Goal: Transaction & Acquisition: Purchase product/service

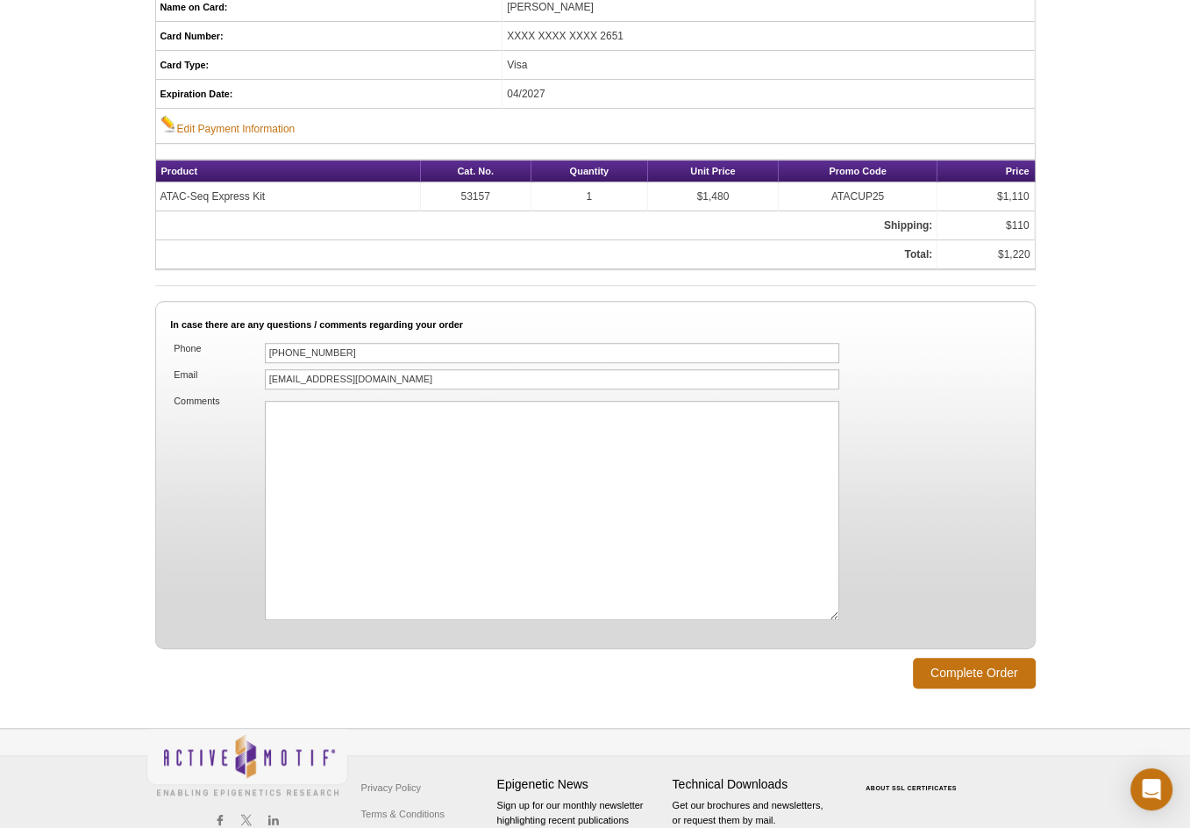
scroll to position [1043, 0]
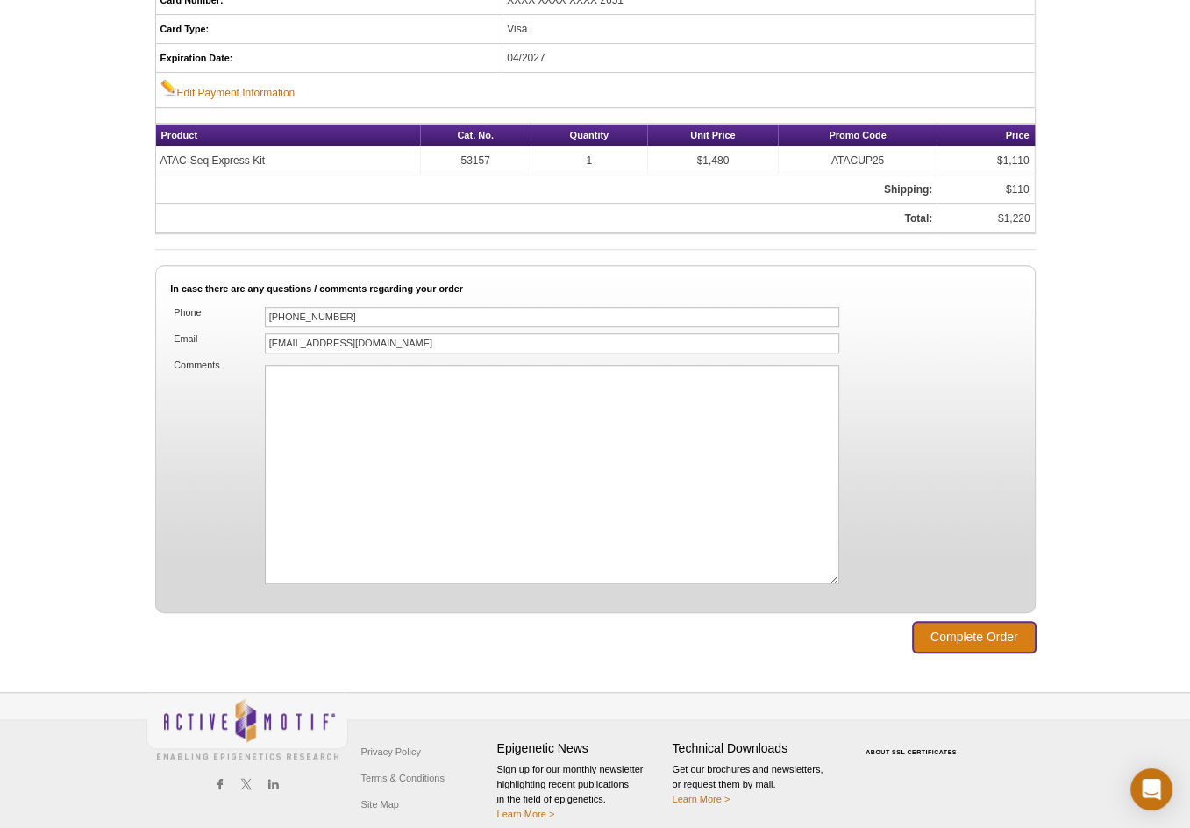
click at [954, 625] on input "Complete Order" at bounding box center [974, 637] width 123 height 31
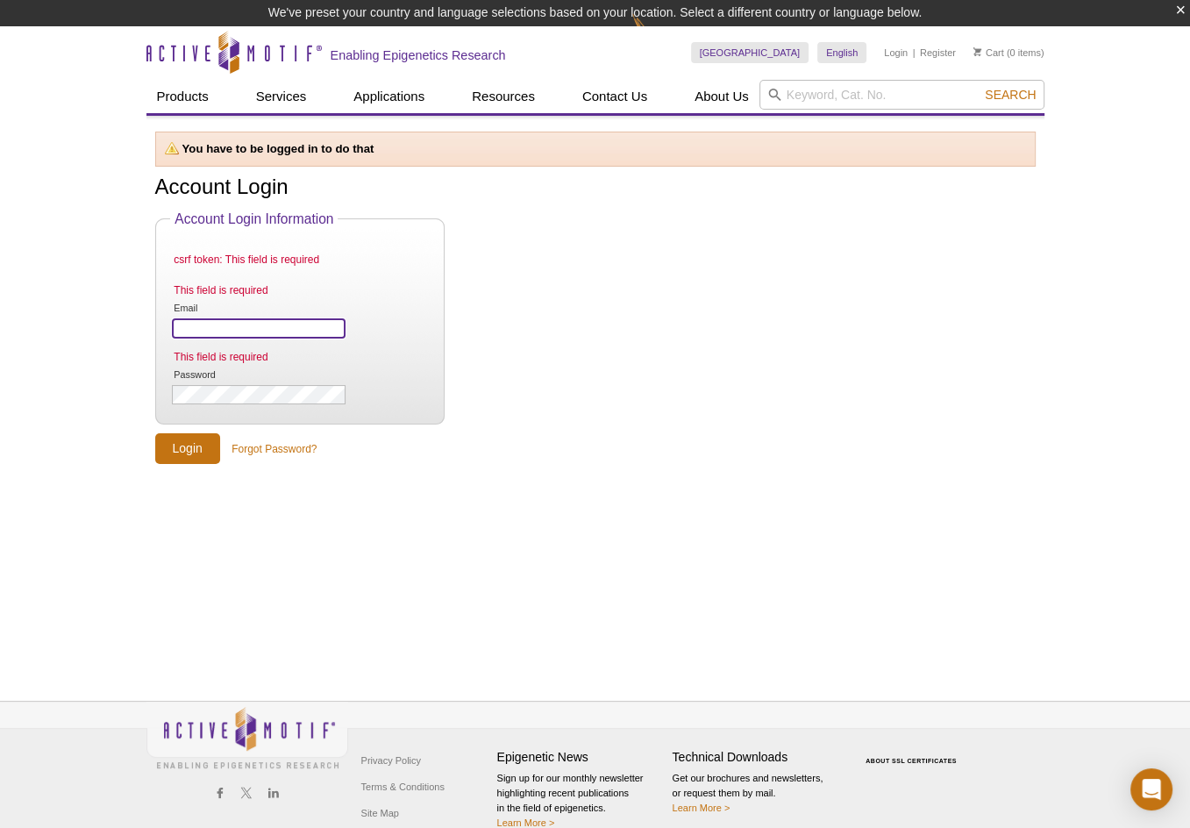
click at [326, 325] on input "Email" at bounding box center [258, 328] width 173 height 20
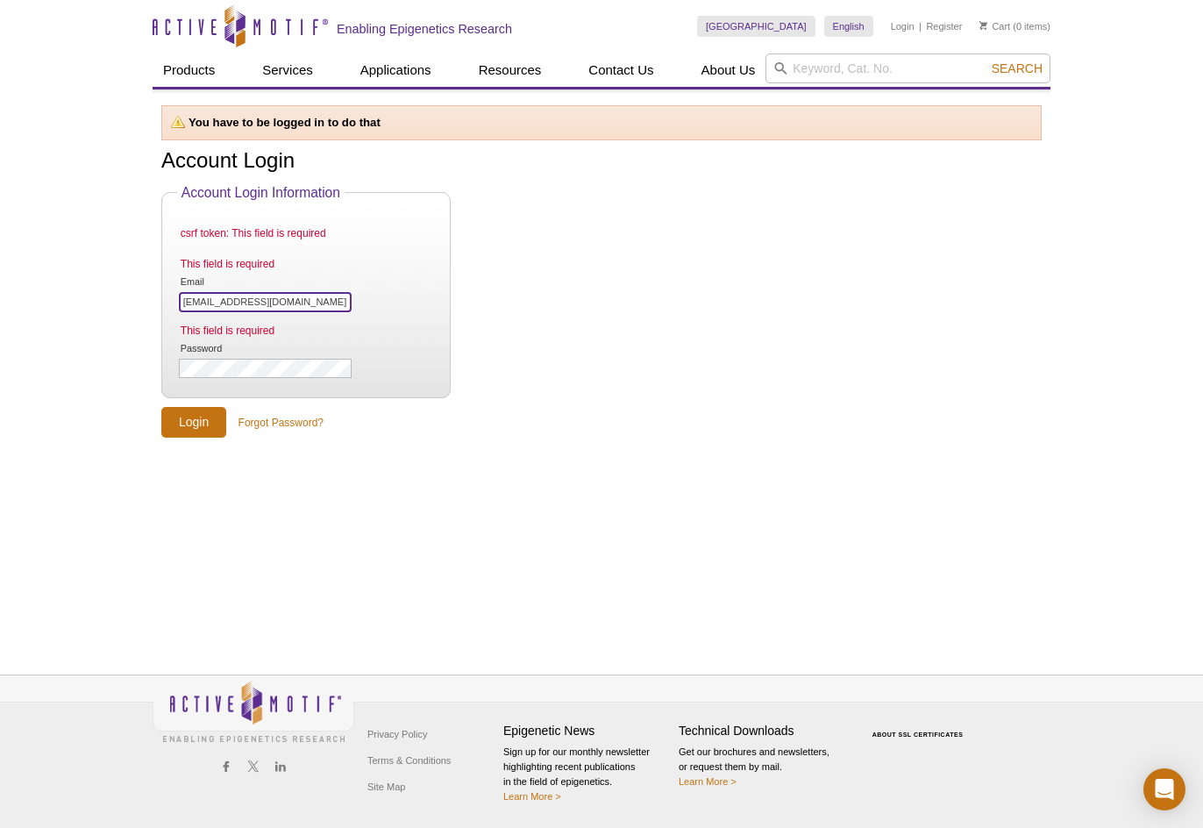
type input "[EMAIL_ADDRESS][DOMAIN_NAME]"
click at [161, 407] on input "Login" at bounding box center [193, 422] width 65 height 31
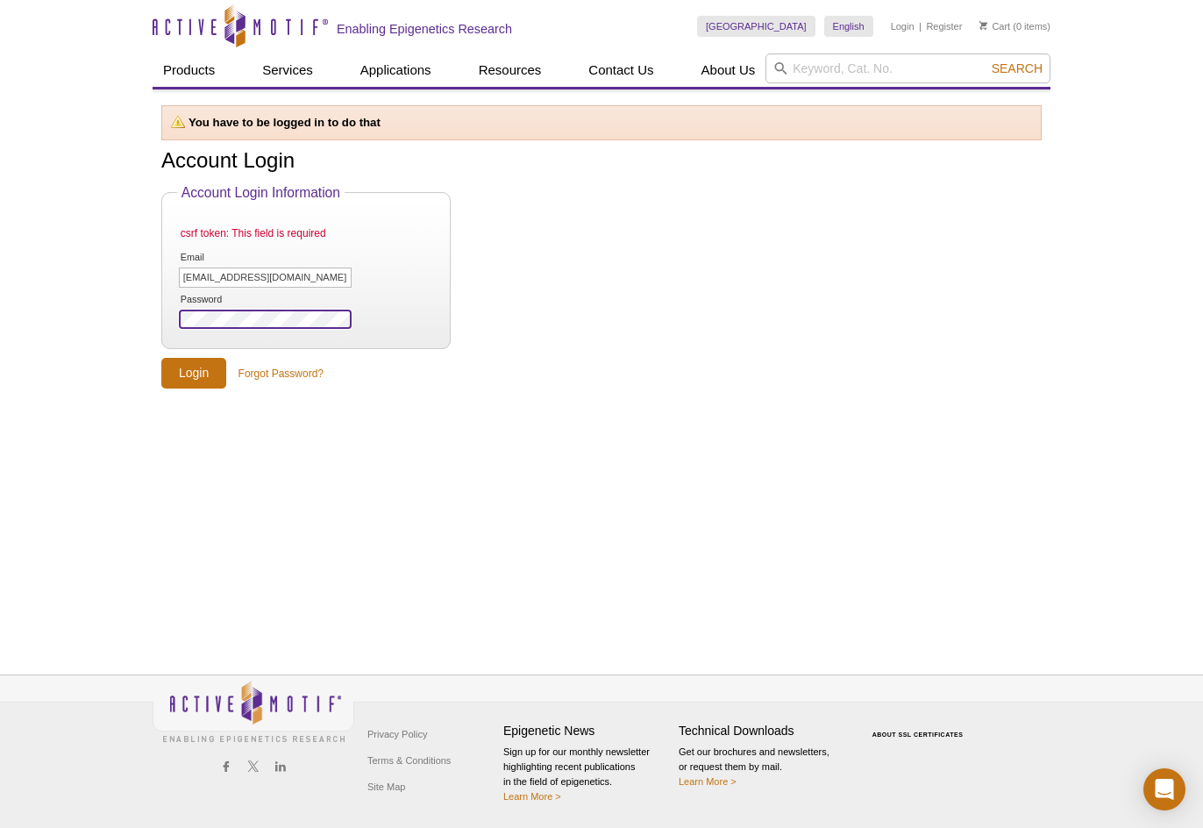
click at [161, 358] on input "Login" at bounding box center [193, 373] width 65 height 31
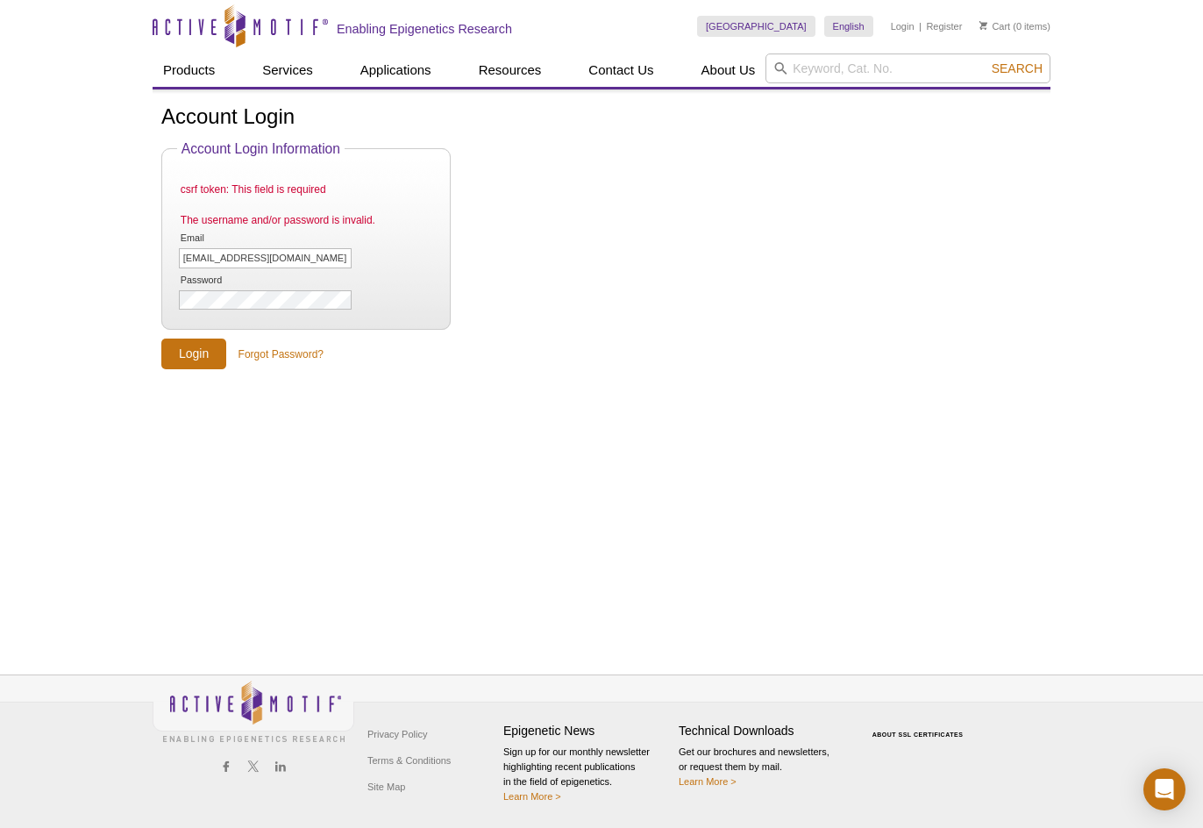
click at [910, 34] on li "Login" at bounding box center [903, 26] width 24 height 21
click at [905, 31] on link "Login" at bounding box center [903, 26] width 24 height 12
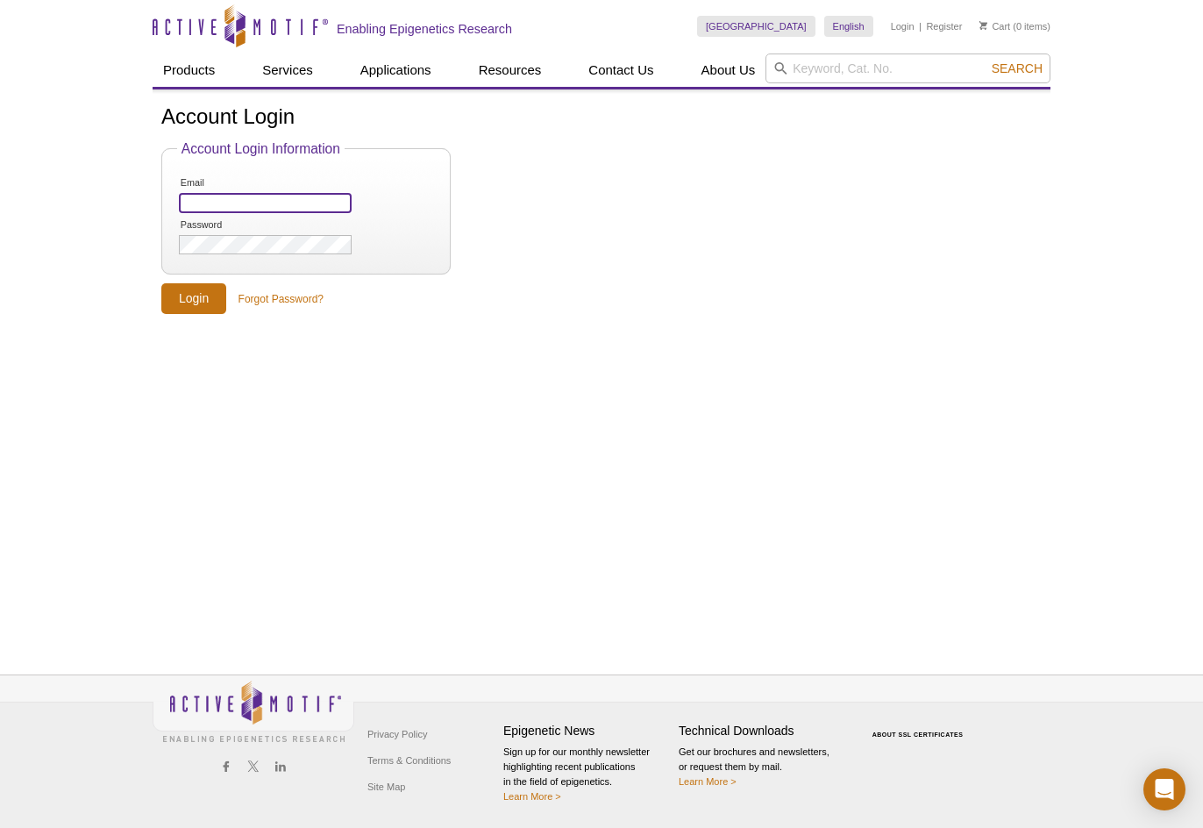
click at [266, 202] on input "Email" at bounding box center [265, 203] width 173 height 20
type input "jkim@nih.gov"
click at [203, 302] on input "Login" at bounding box center [193, 298] width 65 height 31
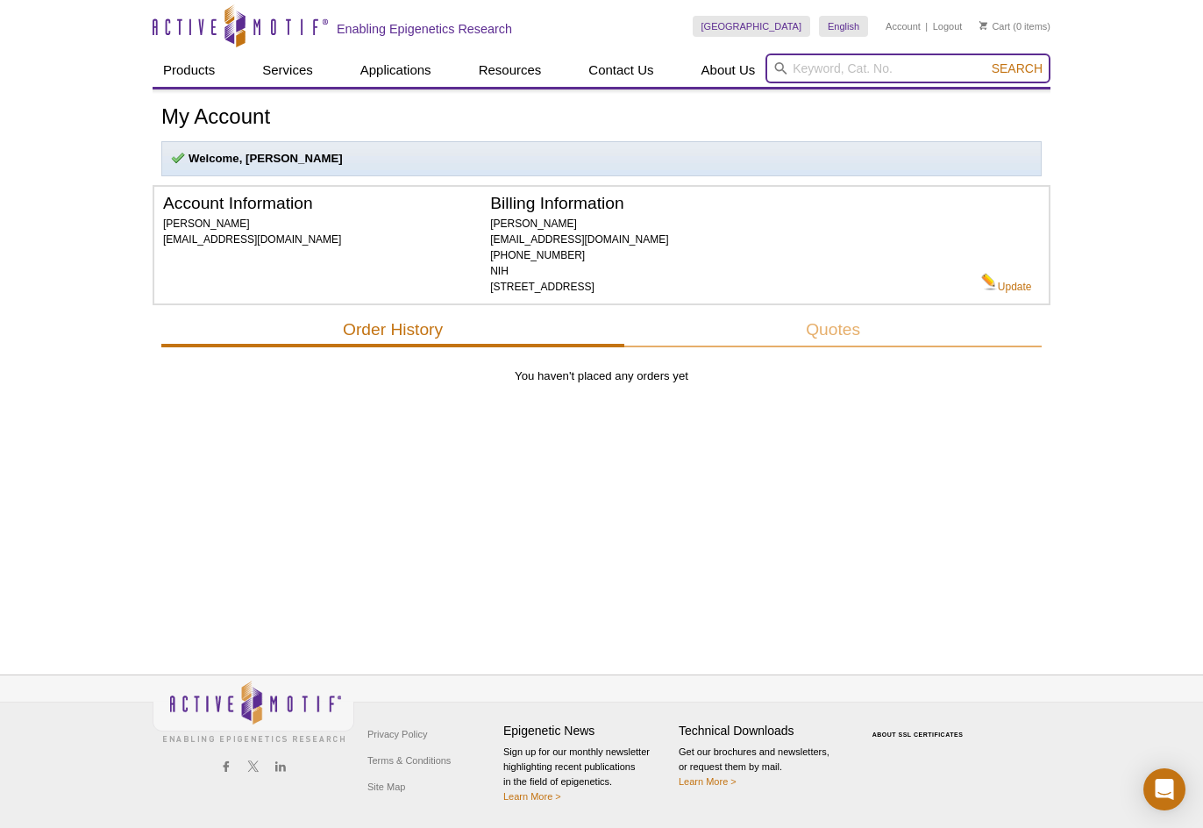
click at [824, 65] on input "search" at bounding box center [907, 68] width 285 height 30
paste input "53157"
type input "53157"
click at [986, 60] on button "Search" at bounding box center [1016, 68] width 61 height 16
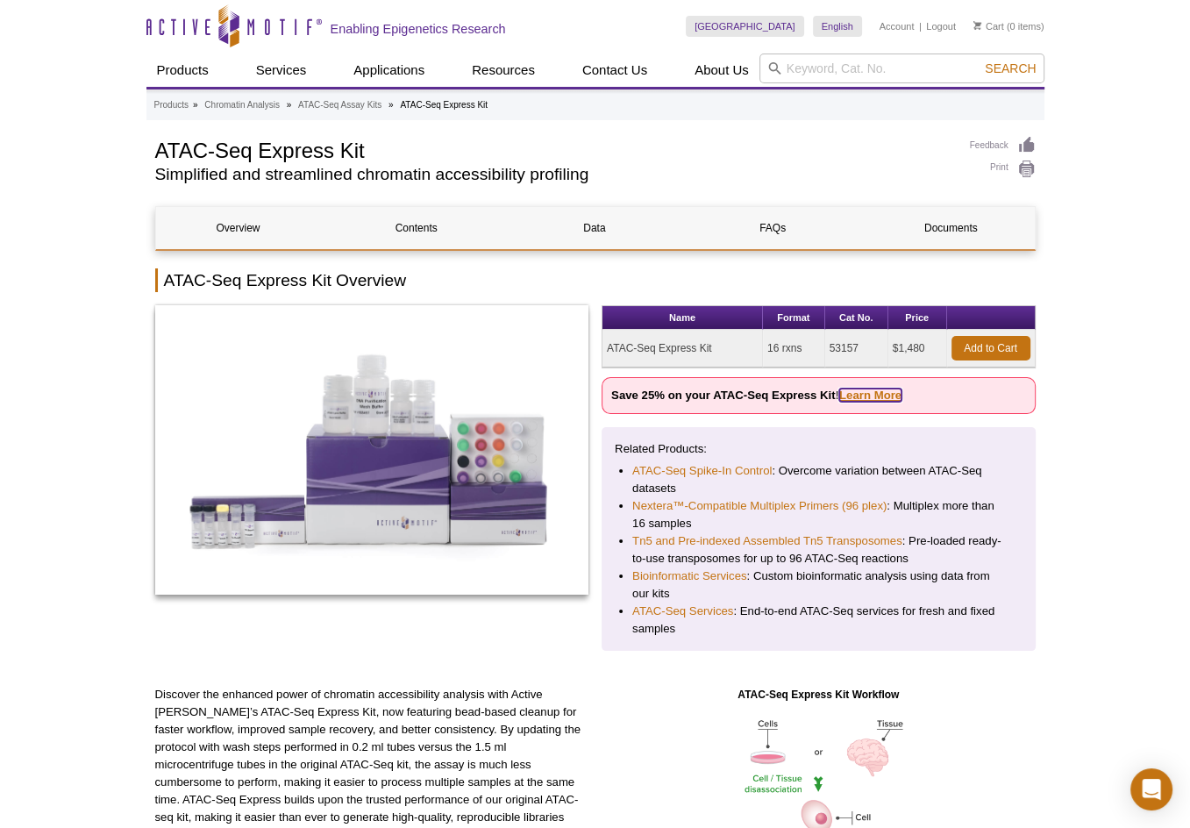
click at [880, 394] on link "Learn More" at bounding box center [870, 394] width 62 height 13
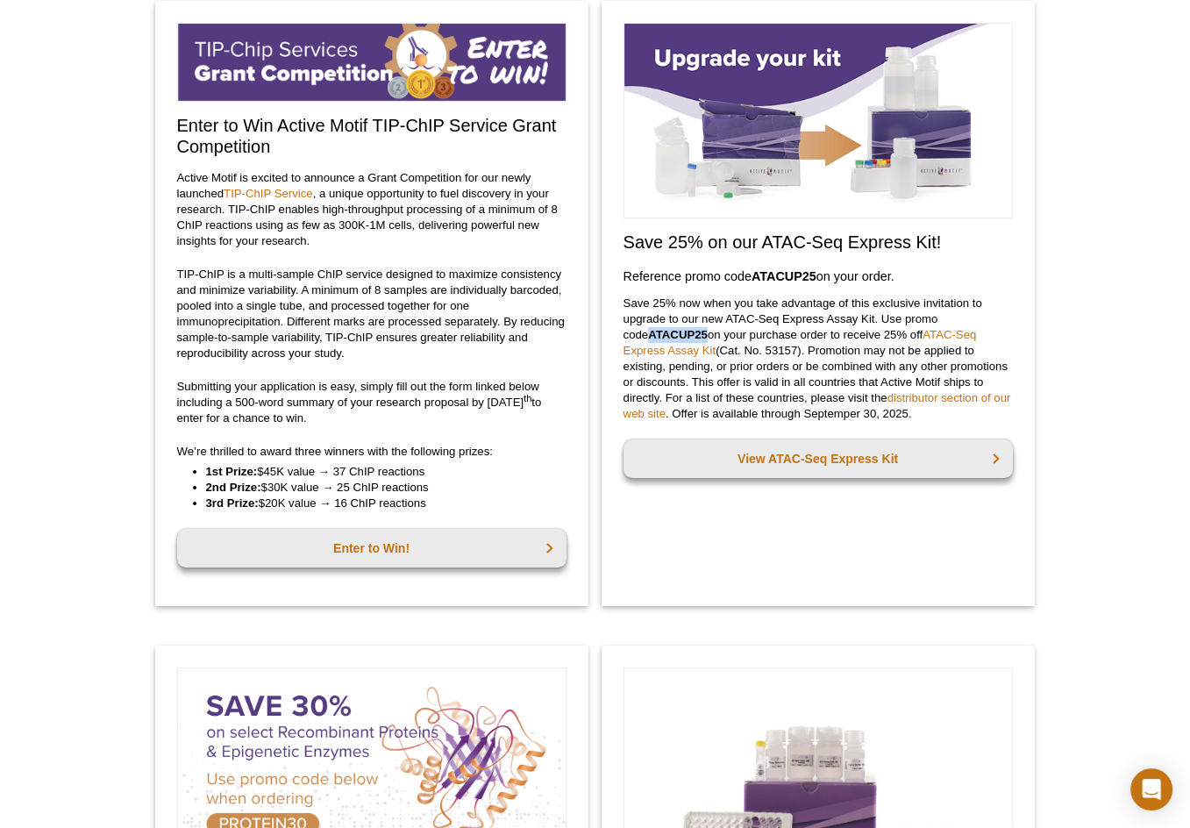
drag, startPoint x: 680, startPoint y: 333, endPoint x: 623, endPoint y: 336, distance: 57.0
click at [648, 336] on strong "ATACUP25" at bounding box center [678, 334] width 60 height 13
copy strong "ATACUP25"
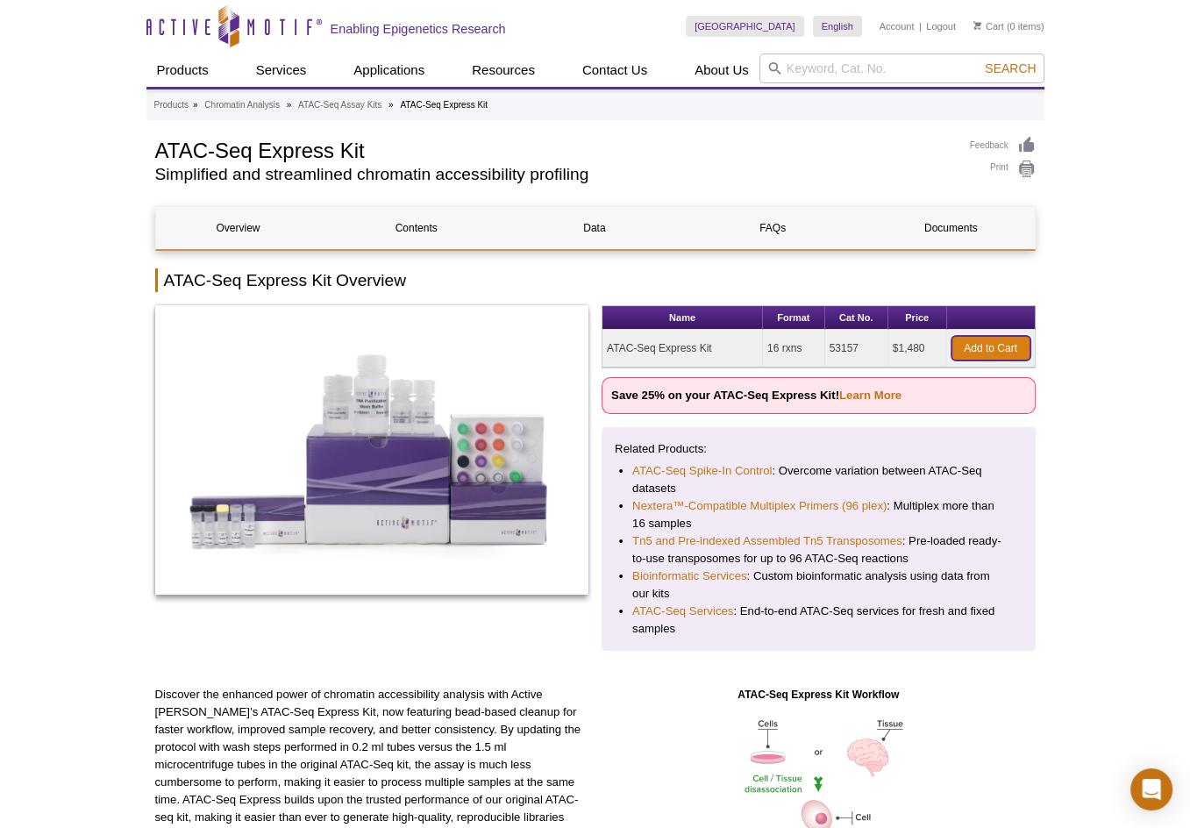
click at [982, 340] on link "Add to Cart" at bounding box center [990, 348] width 79 height 25
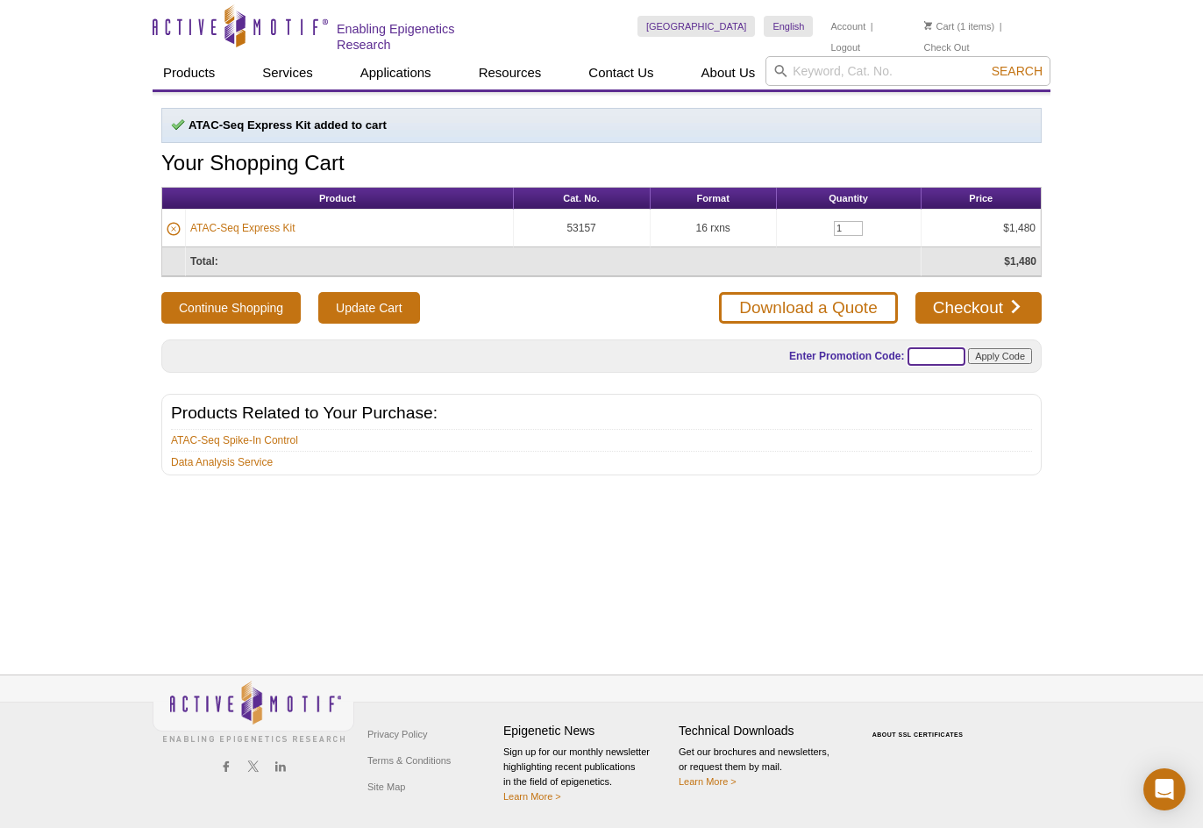
click at [920, 353] on input "text" at bounding box center [936, 356] width 58 height 18
paste input "ATACUP25"
type input "ATACUP25"
click at [996, 353] on input "Apply Code" at bounding box center [1000, 356] width 64 height 16
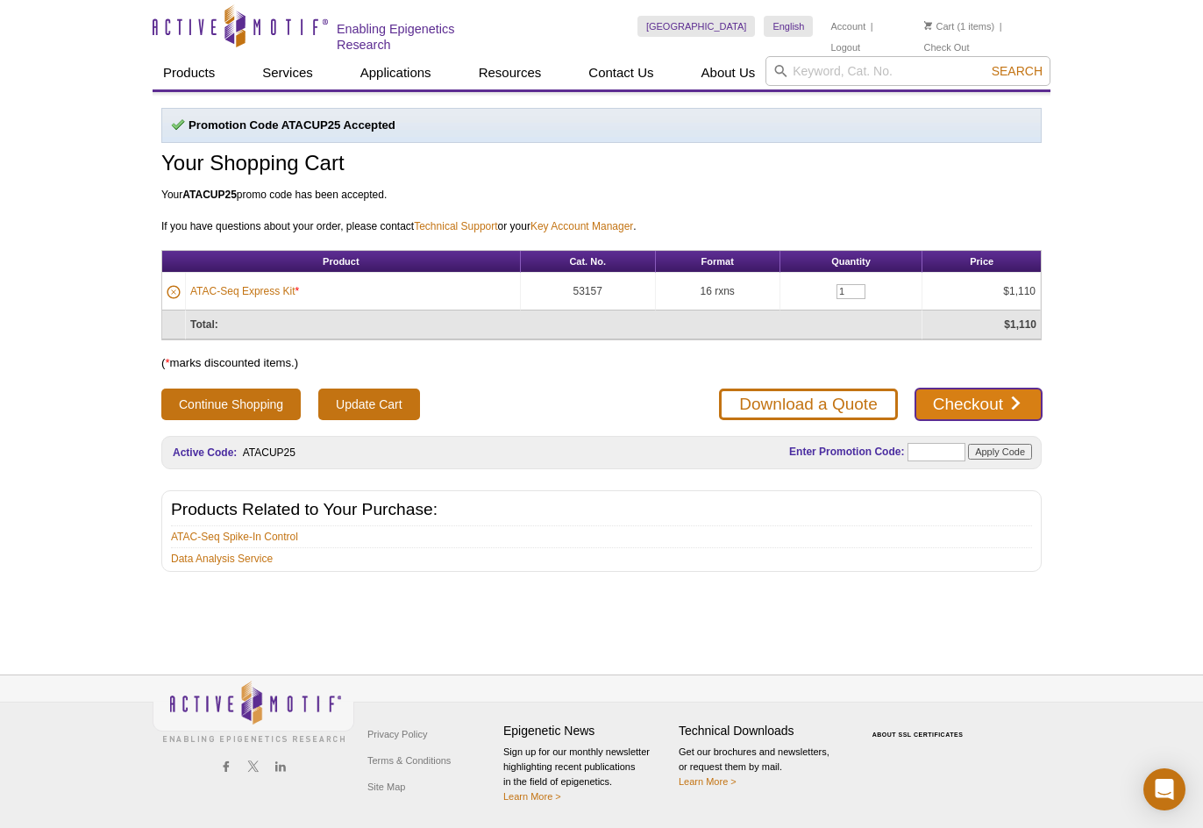
click at [1000, 393] on link "Checkout" at bounding box center [978, 404] width 126 height 32
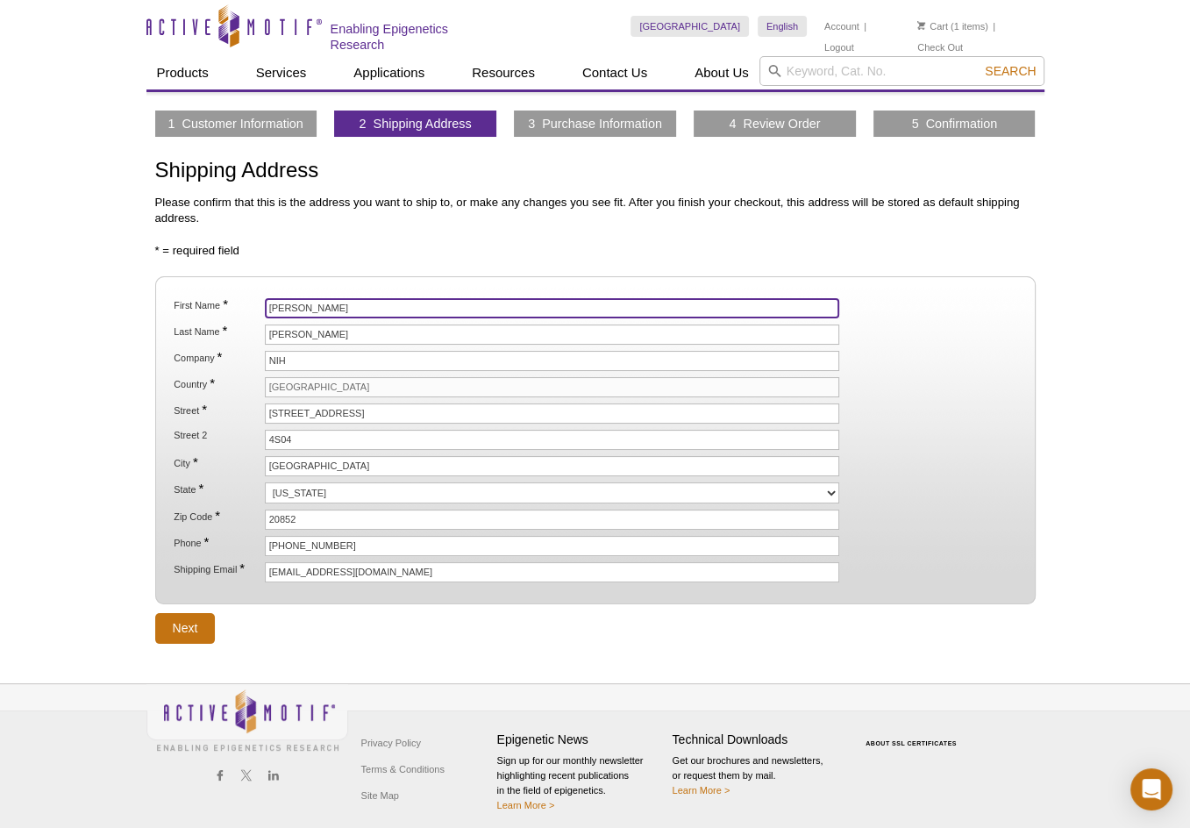
drag, startPoint x: 317, startPoint y: 303, endPoint x: 224, endPoint y: 317, distance: 94.0
click at [228, 309] on li "First Name * Julie" at bounding box center [594, 308] width 845 height 20
type input "2275160-Elena"
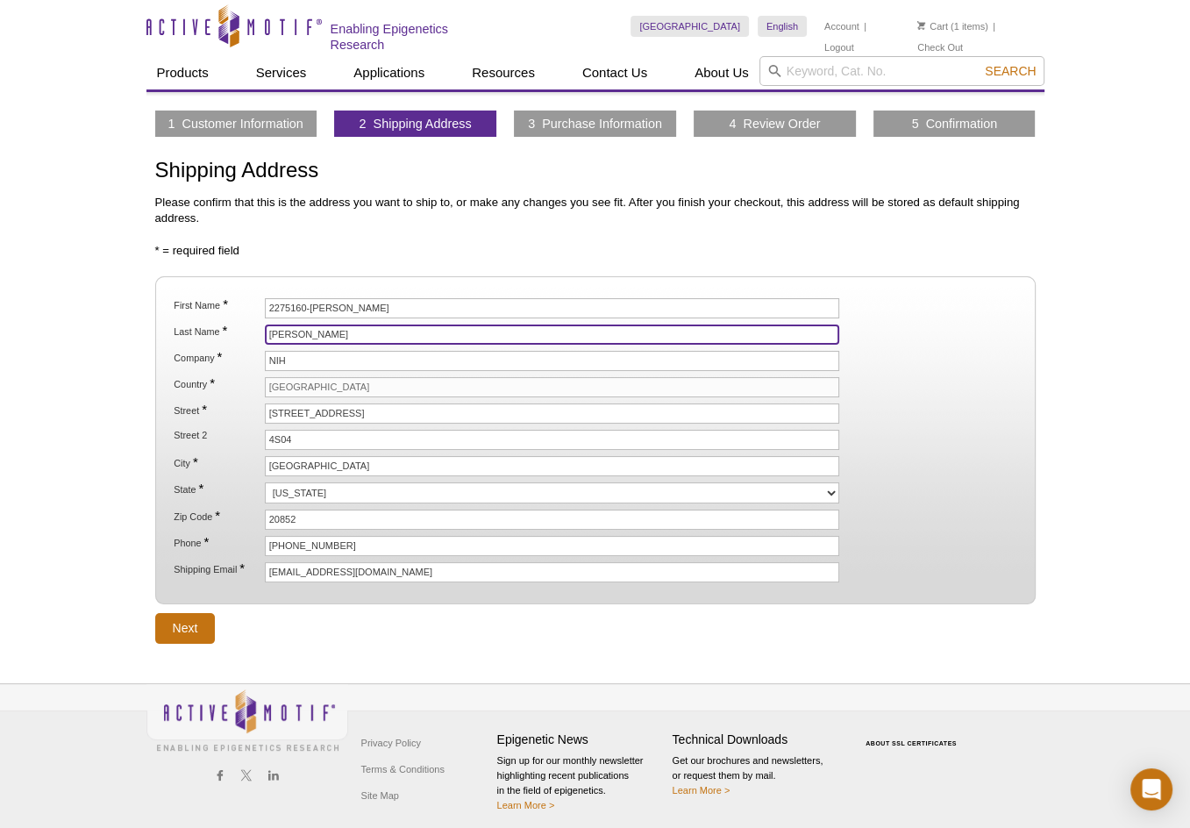
type input "Pugacheva"
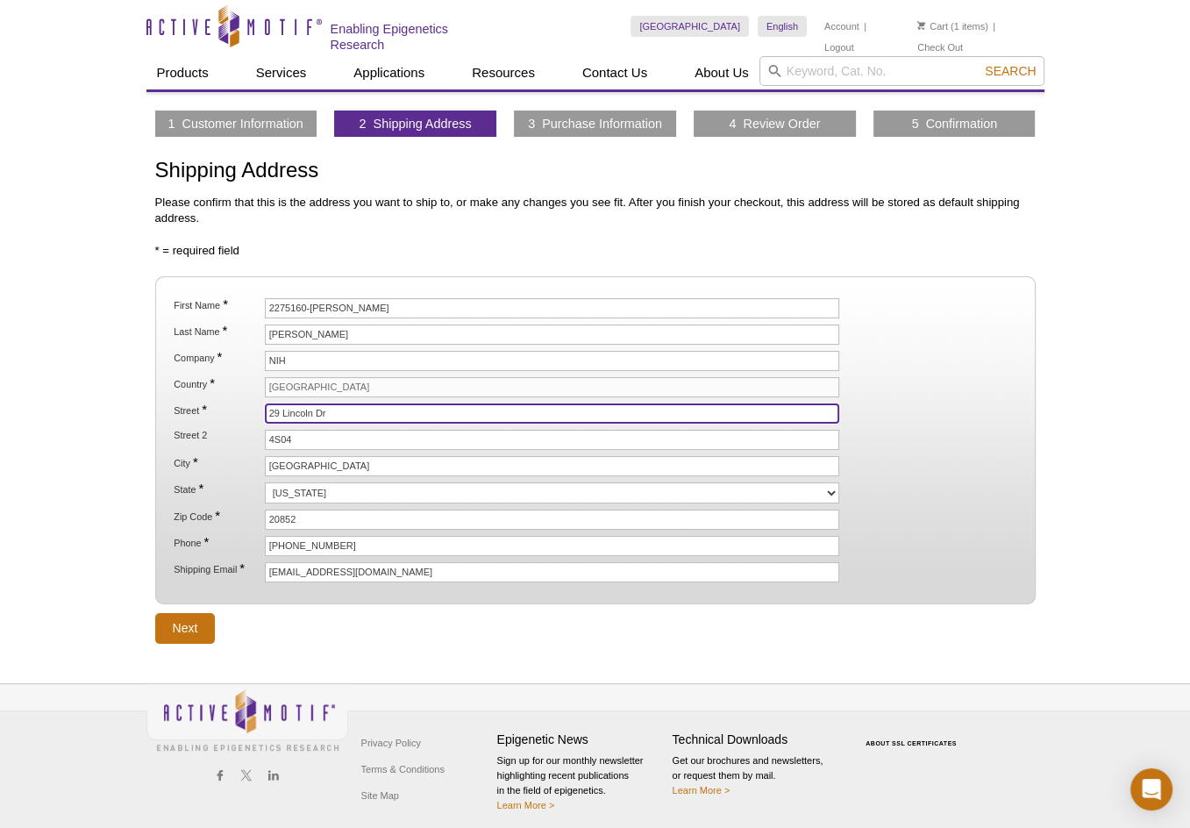
type input "29 Lincoln Dr"
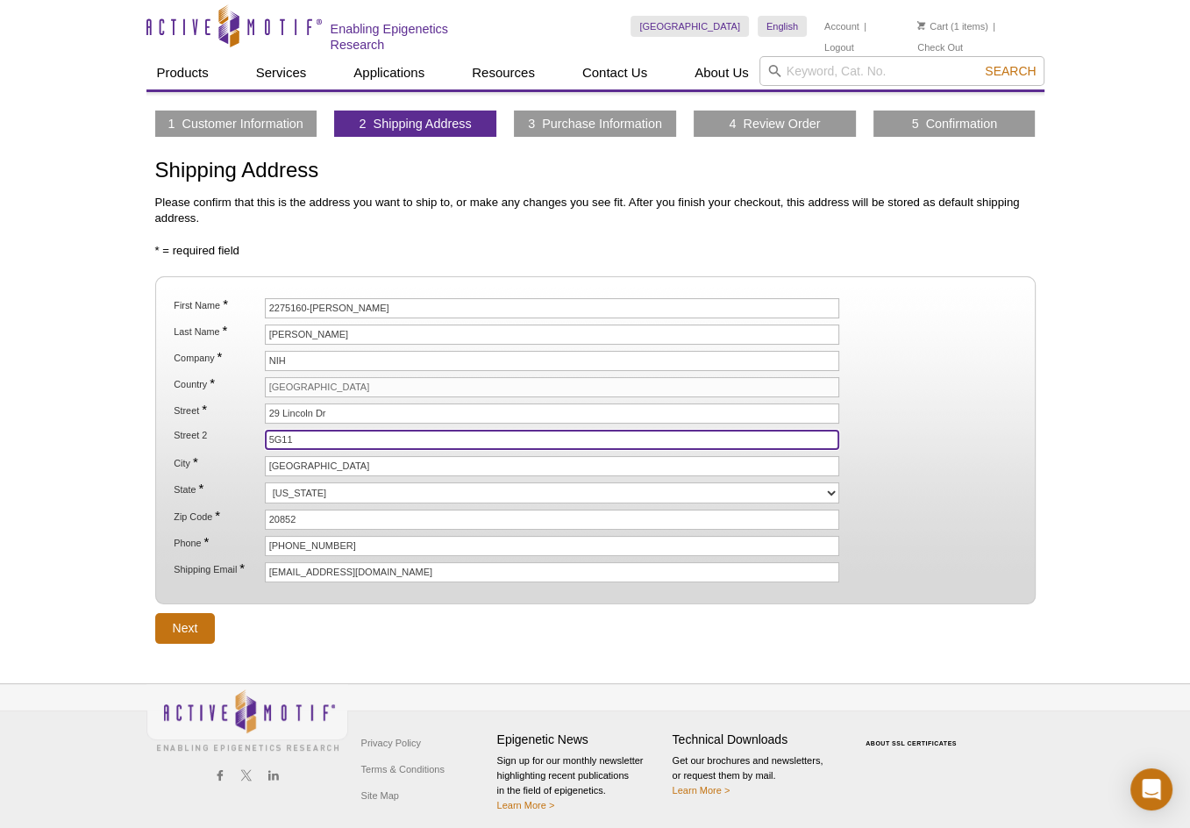
type input "5G11"
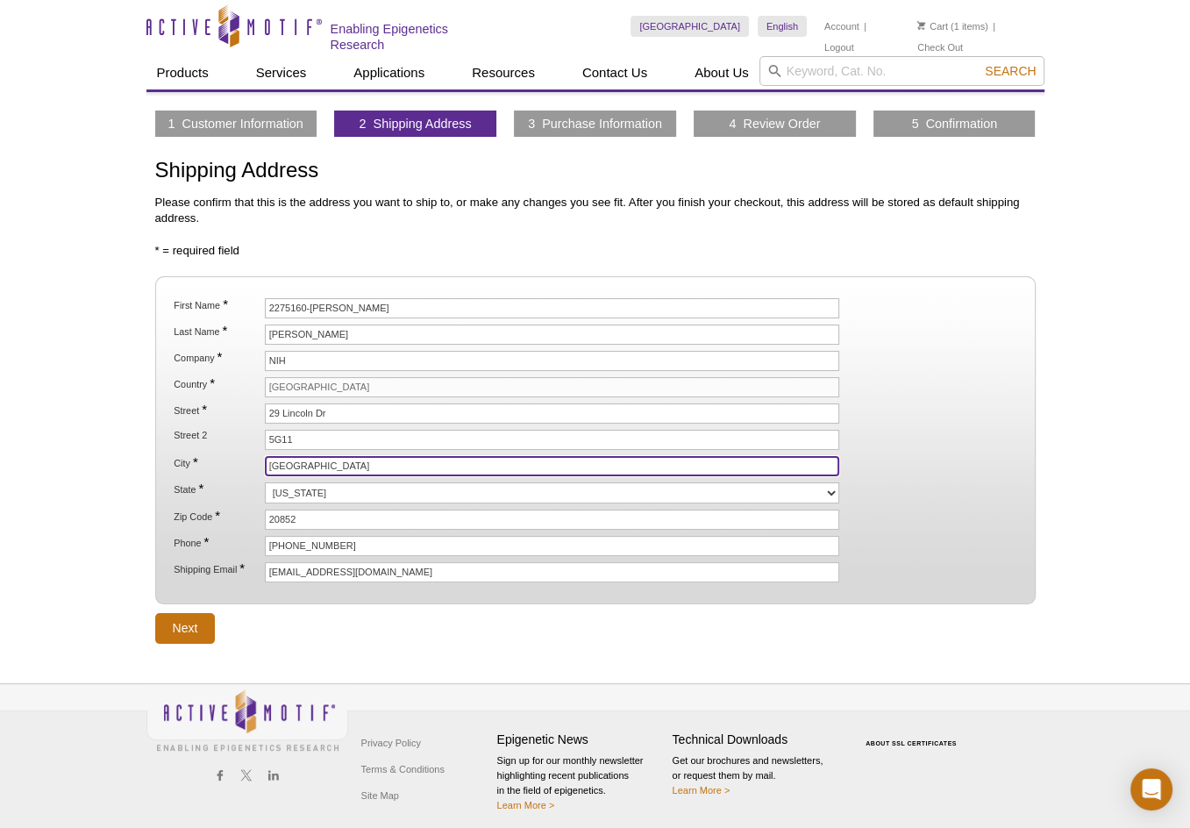
click at [376, 462] on input "[GEOGRAPHIC_DATA]" at bounding box center [552, 466] width 575 height 20
type input "R"
type input "Bethesda"
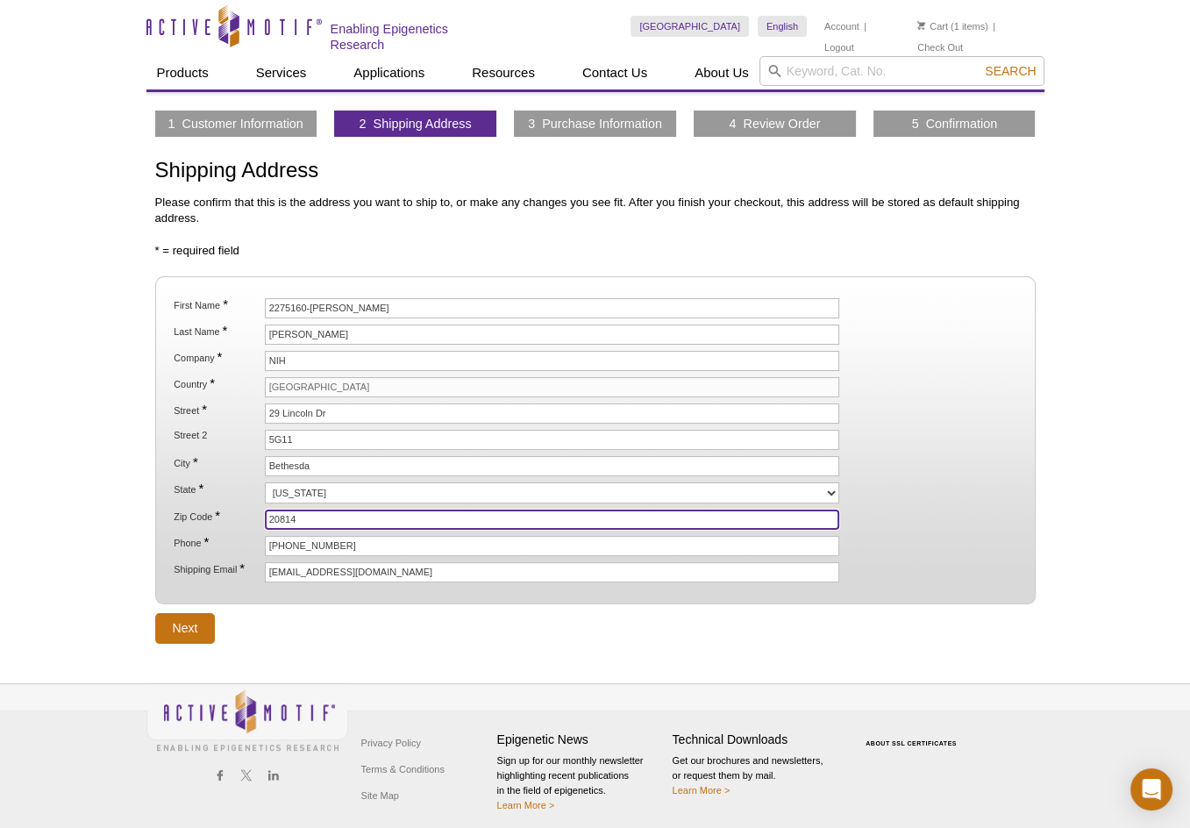
type input "20814"
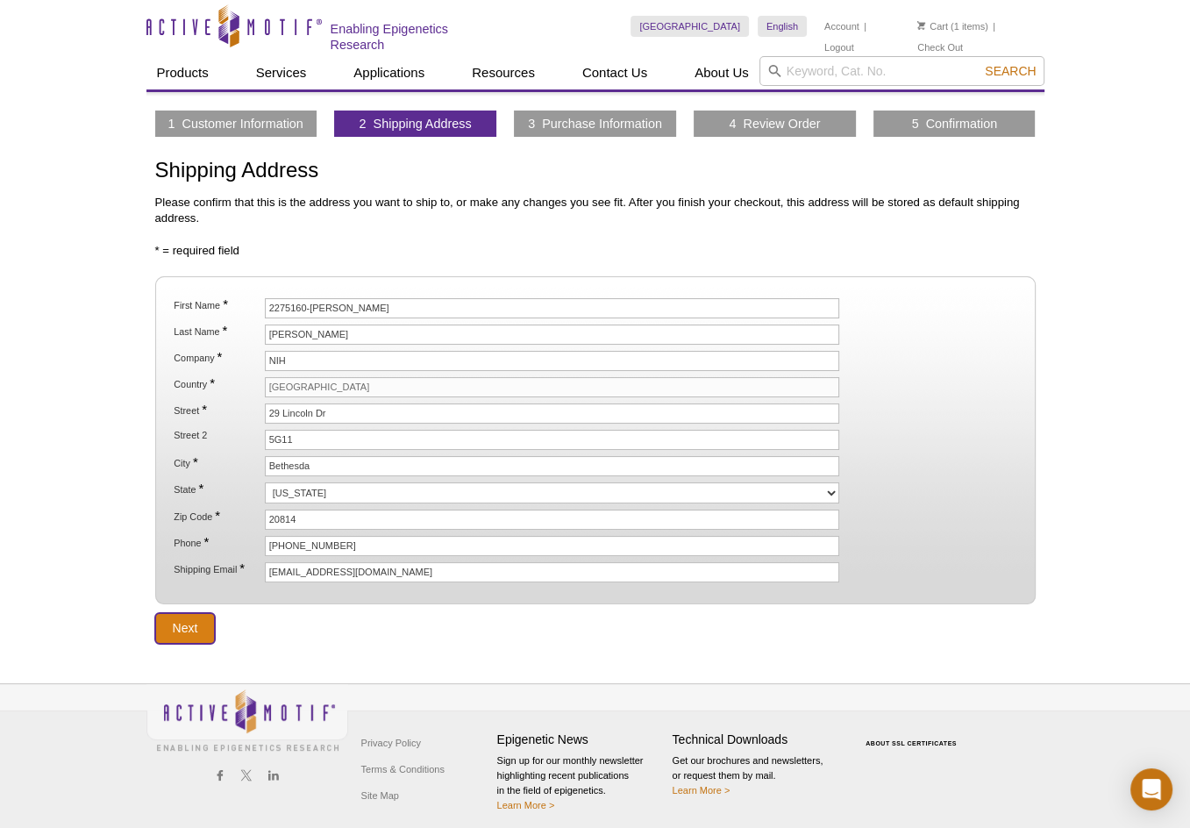
click at [167, 635] on input "Next" at bounding box center [185, 628] width 60 height 31
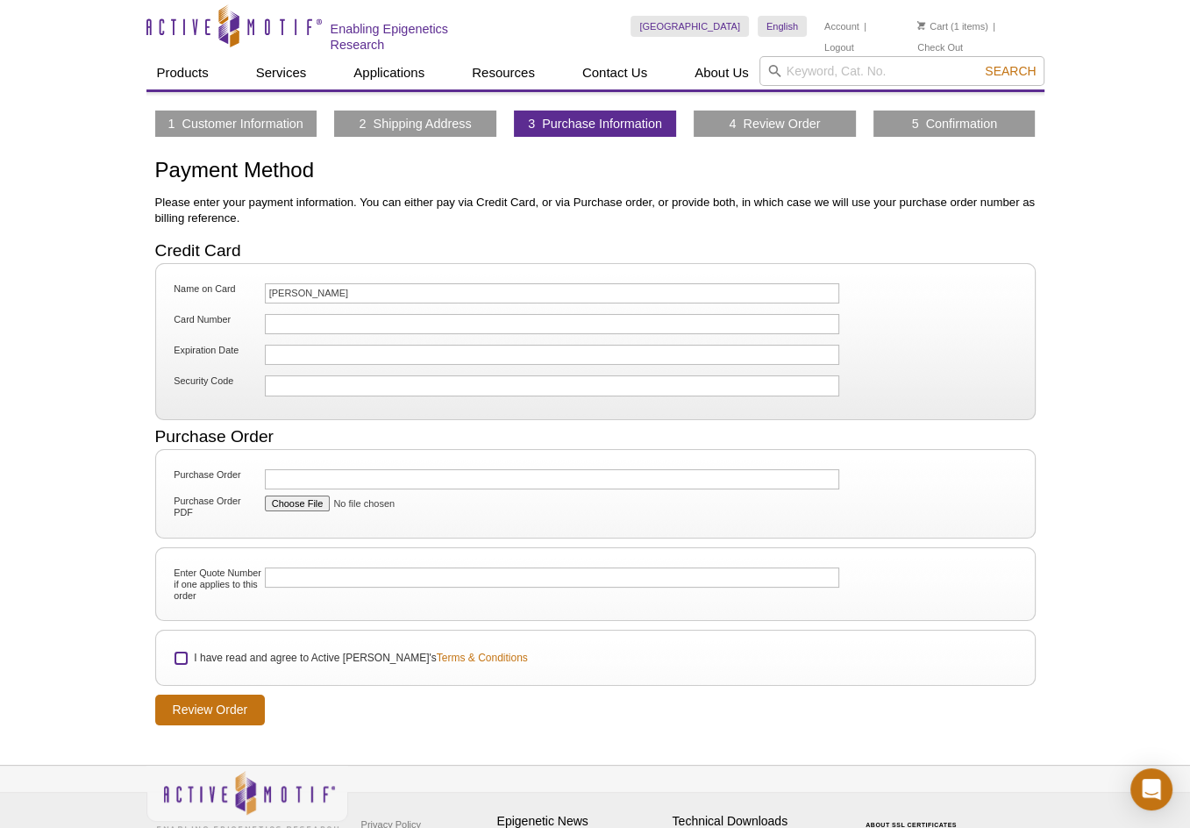
click at [182, 657] on input "I have read and agree to Active Motif's Terms & Conditions" at bounding box center [180, 657] width 11 height 11
checkbox input "true"
click at [217, 711] on input "Review Order" at bounding box center [210, 709] width 110 height 31
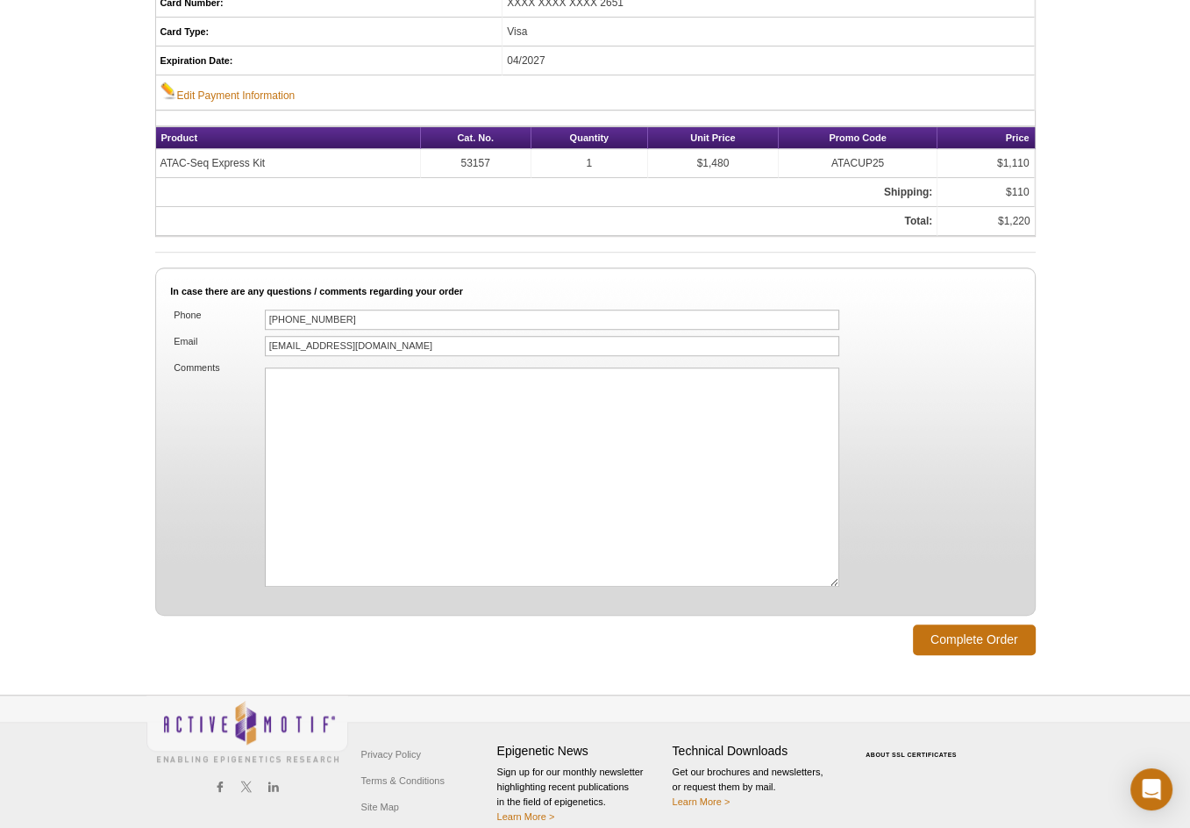
scroll to position [1043, 0]
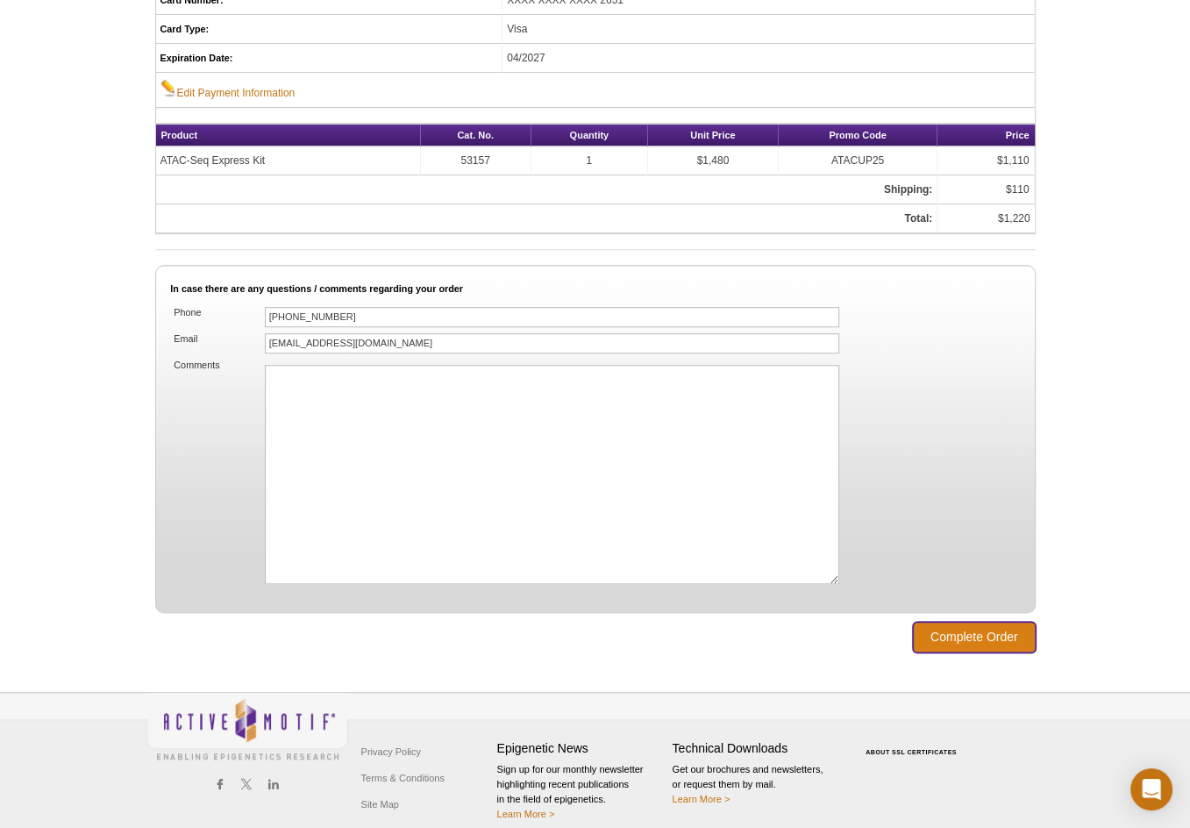
click at [947, 622] on input "Complete Order" at bounding box center [974, 637] width 123 height 31
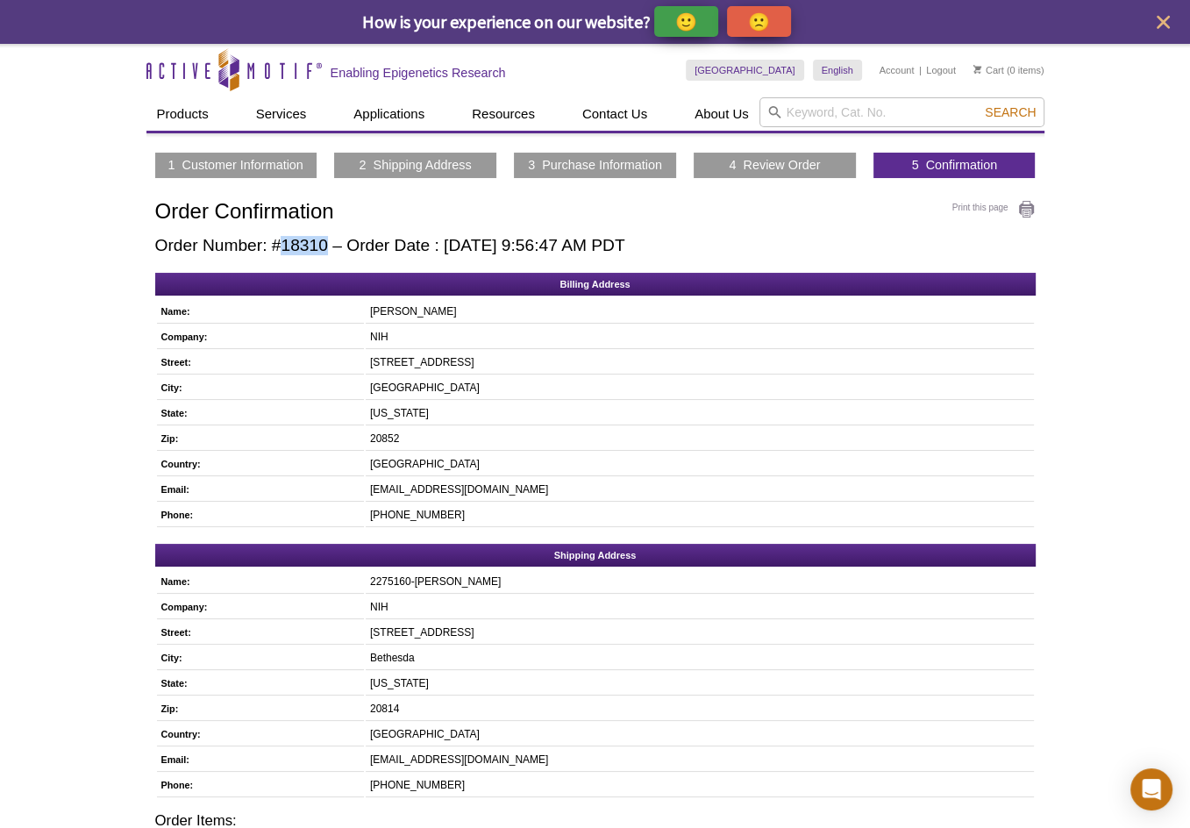
drag, startPoint x: 329, startPoint y: 245, endPoint x: 284, endPoint y: 245, distance: 44.7
click at [284, 245] on h2 "Order Number: #18310 – Order Date : [DATE] 9:56:47 AM PDT" at bounding box center [595, 245] width 880 height 19
copy h2 "18310"
